Goal: Transaction & Acquisition: Download file/media

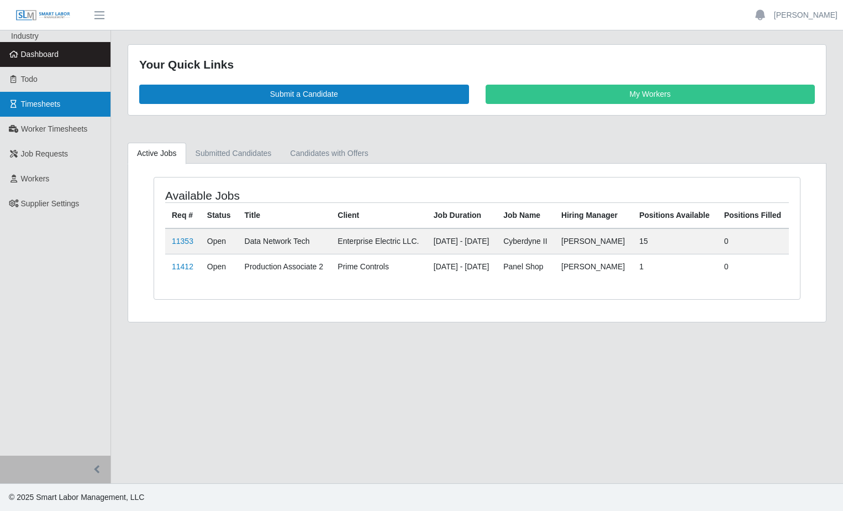
click at [46, 105] on span "Timesheets" at bounding box center [41, 103] width 40 height 9
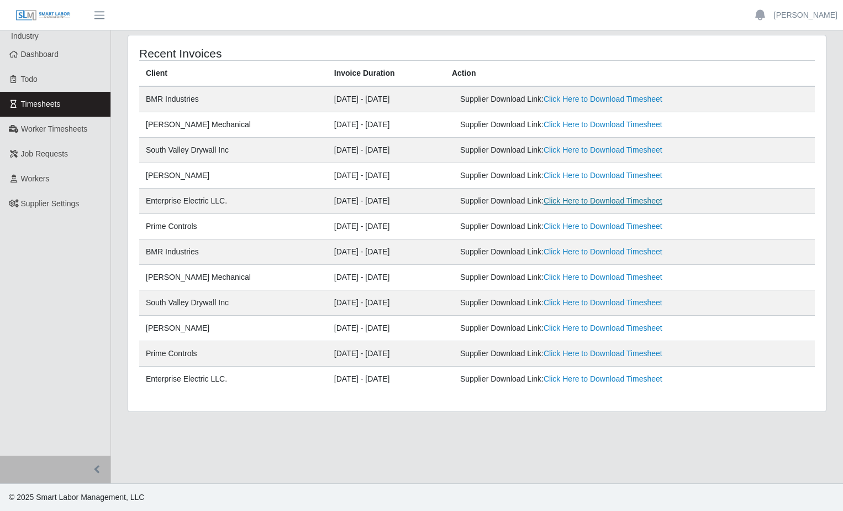
click at [608, 202] on link "Click Here to Download Timesheet" at bounding box center [603, 200] width 119 height 9
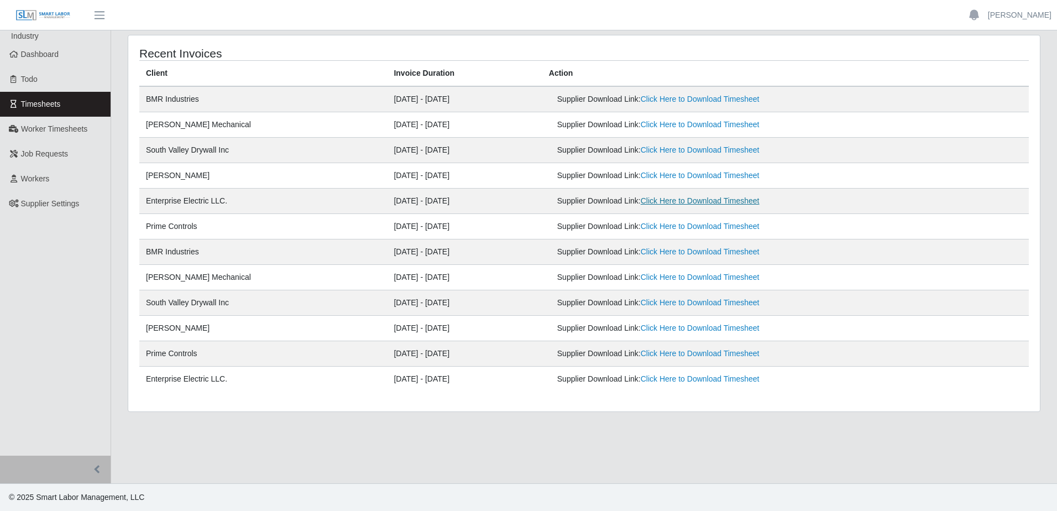
click at [719, 200] on link "Click Here to Download Timesheet" at bounding box center [700, 200] width 119 height 9
click at [695, 381] on link "Click Here to Download Timesheet" at bounding box center [700, 378] width 119 height 9
click at [843, 15] on link "[PERSON_NAME]" at bounding box center [1020, 15] width 64 height 12
click at [843, 78] on link "Logout" at bounding box center [1006, 76] width 99 height 23
